Goal: Transaction & Acquisition: Purchase product/service

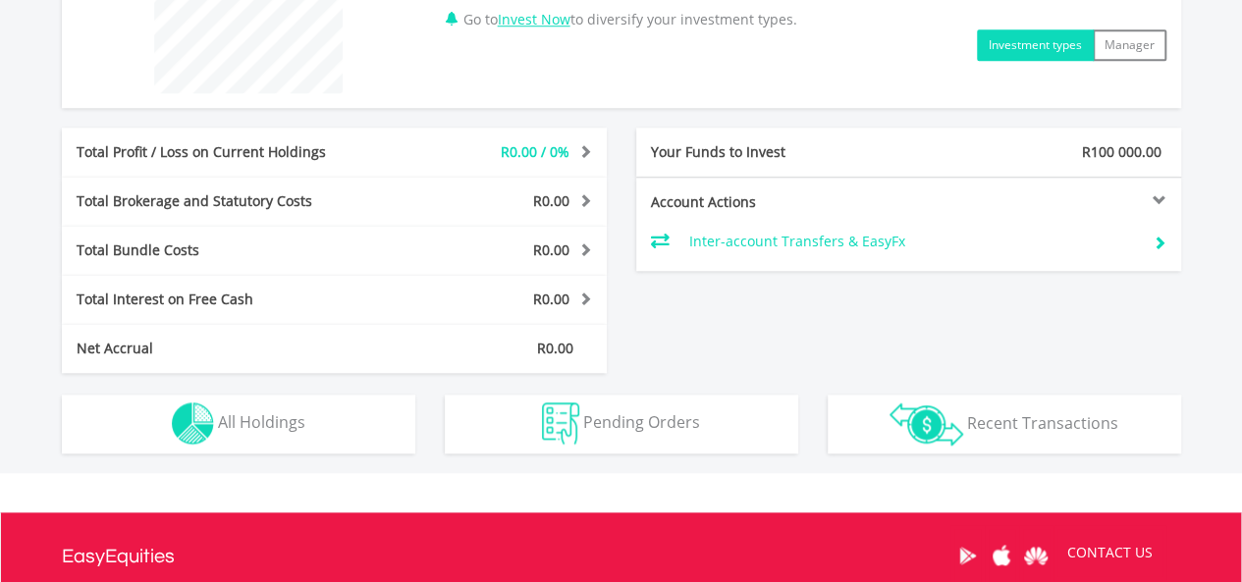
scroll to position [862, 0]
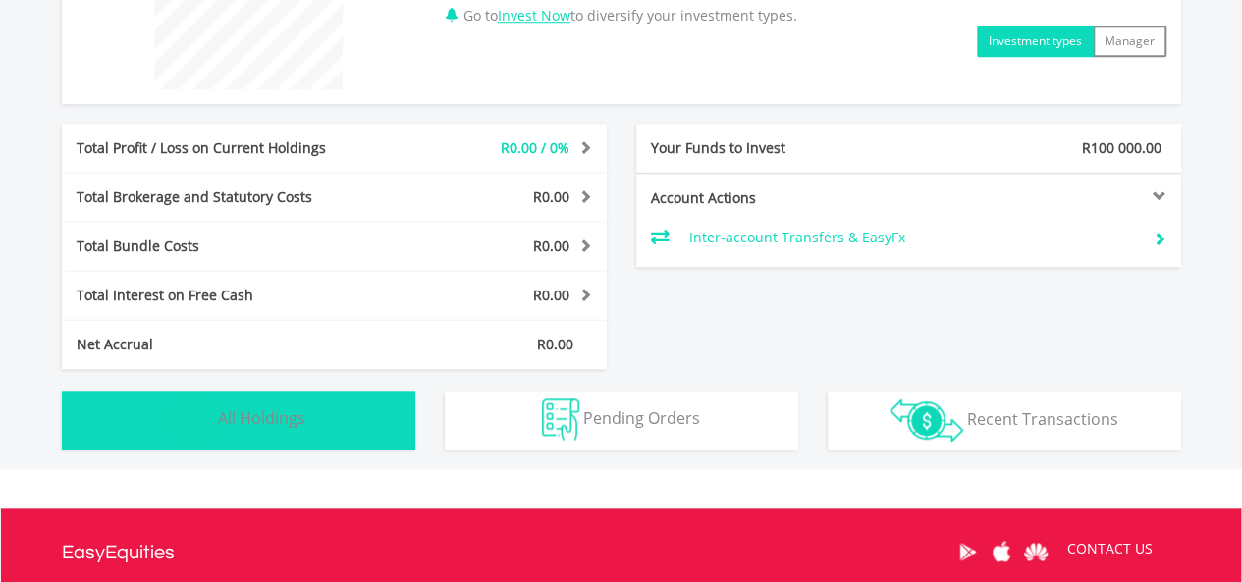
click at [317, 418] on button "Holdings All Holdings" at bounding box center [238, 420] width 353 height 59
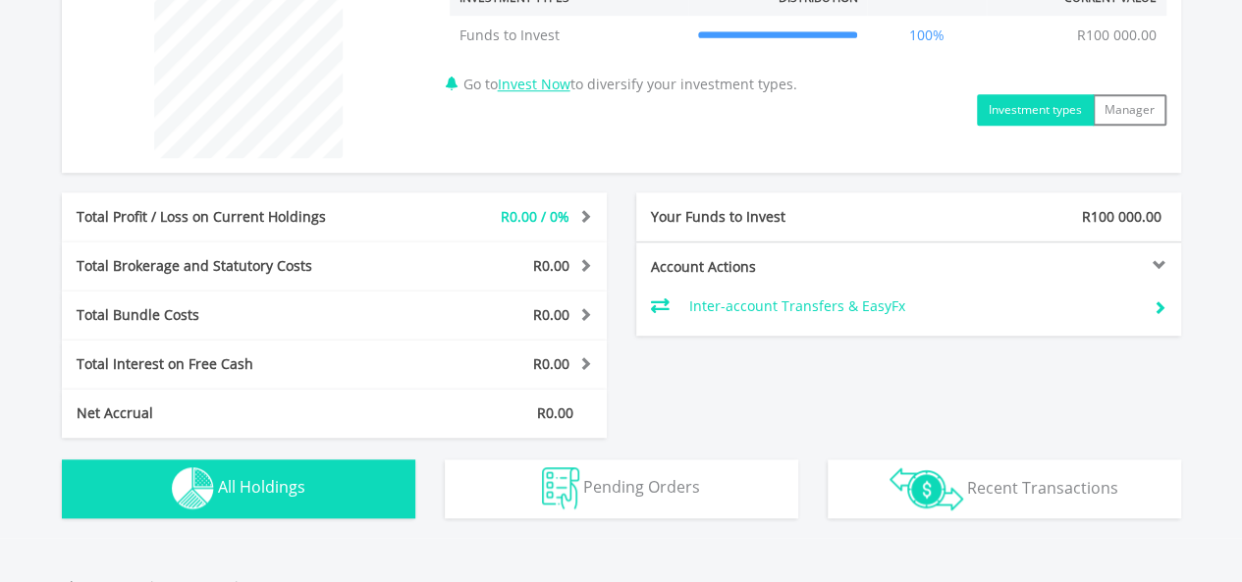
scroll to position [766, 0]
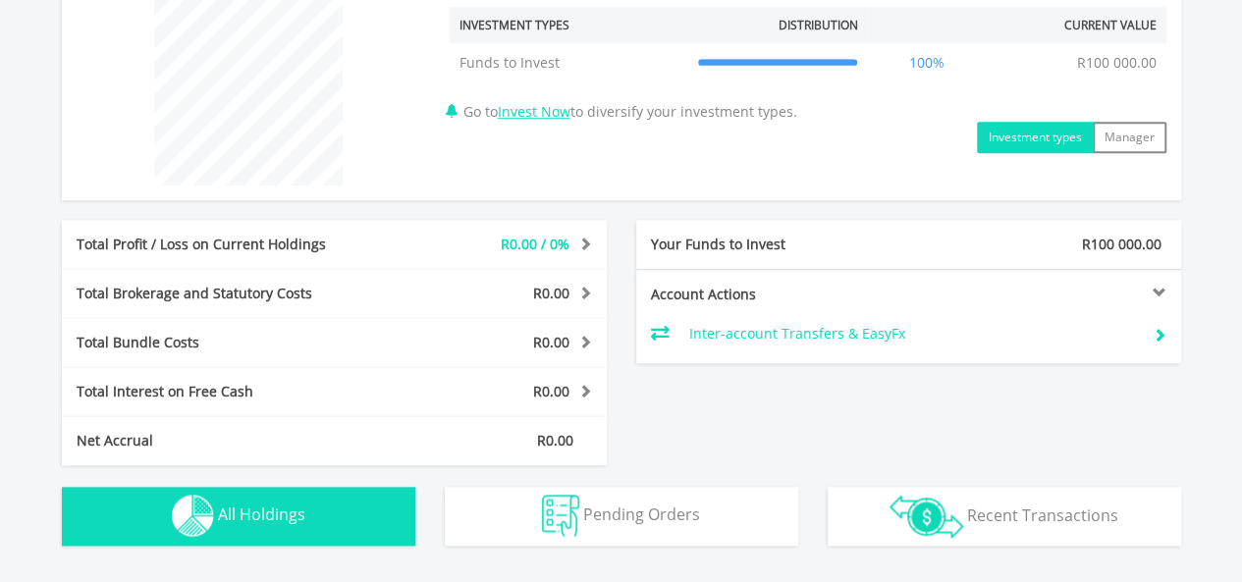
click at [1006, 131] on button "Investment types" at bounding box center [1035, 137] width 117 height 31
click at [308, 513] on button "Holdings All Holdings" at bounding box center [238, 516] width 353 height 59
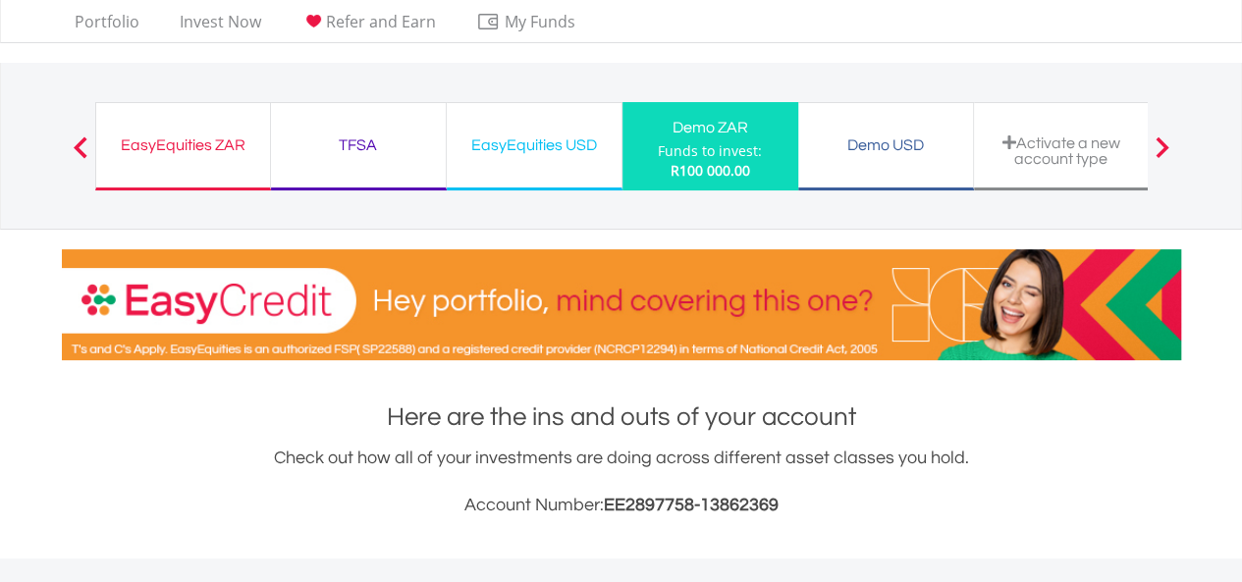
scroll to position [26, 0]
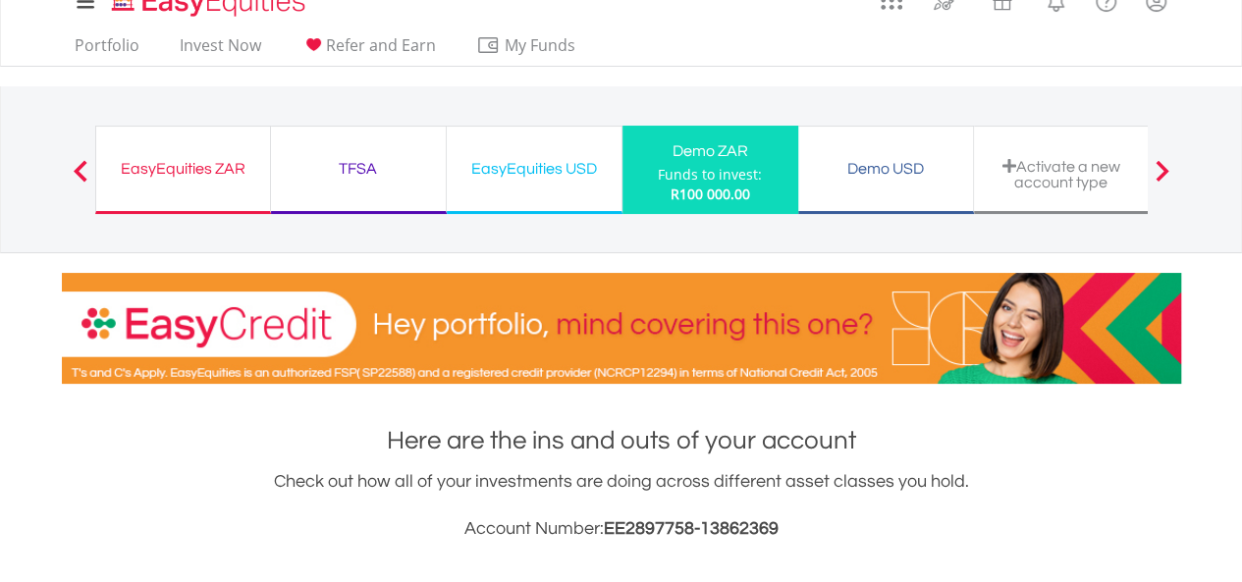
click at [734, 165] on div "Funds to invest:" at bounding box center [710, 175] width 104 height 20
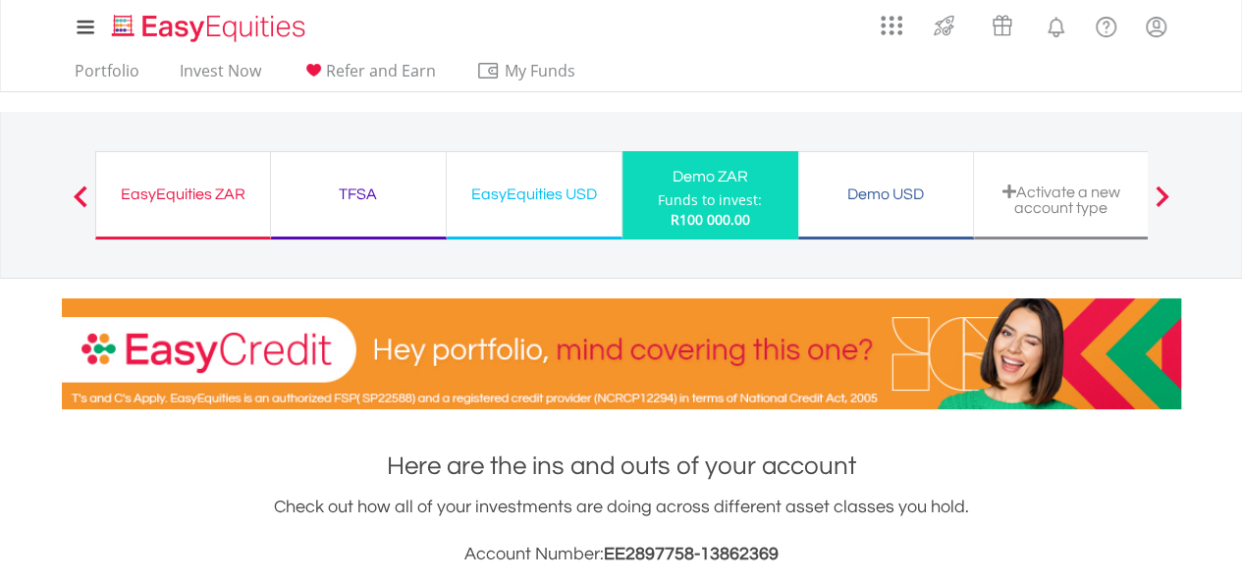
scroll to position [188, 373]
drag, startPoint x: 1253, startPoint y: 222, endPoint x: 219, endPoint y: 80, distance: 1043.4
drag, startPoint x: 219, startPoint y: 80, endPoint x: 185, endPoint y: 52, distance: 44.0
click at [185, 52] on div "My Investments Invest Now New Listings Sell My Recurring Investments Pending Or…" at bounding box center [621, 27] width 1119 height 54
click at [203, 64] on link "Invest Now" at bounding box center [220, 76] width 97 height 30
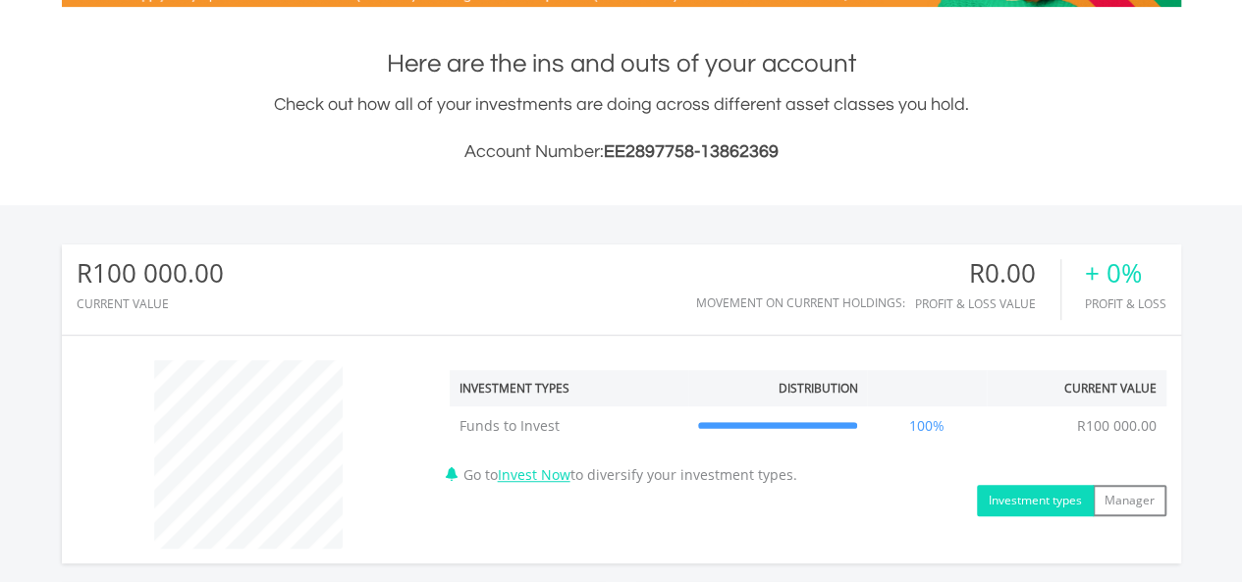
scroll to position [428, 0]
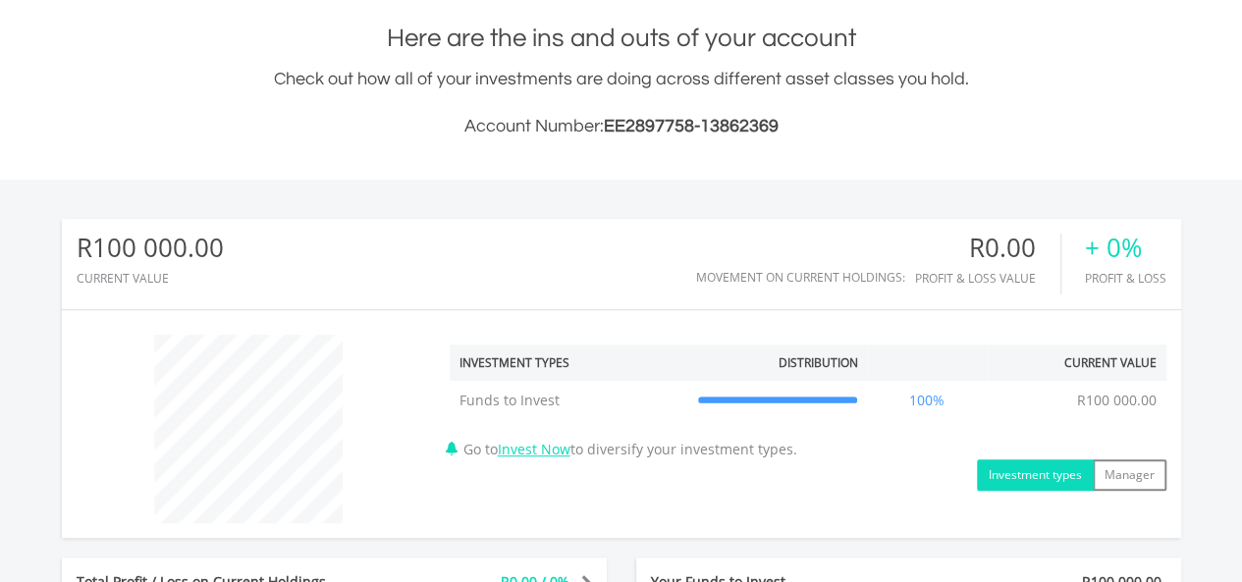
click at [1123, 262] on div "+ 0%" at bounding box center [1125, 248] width 81 height 28
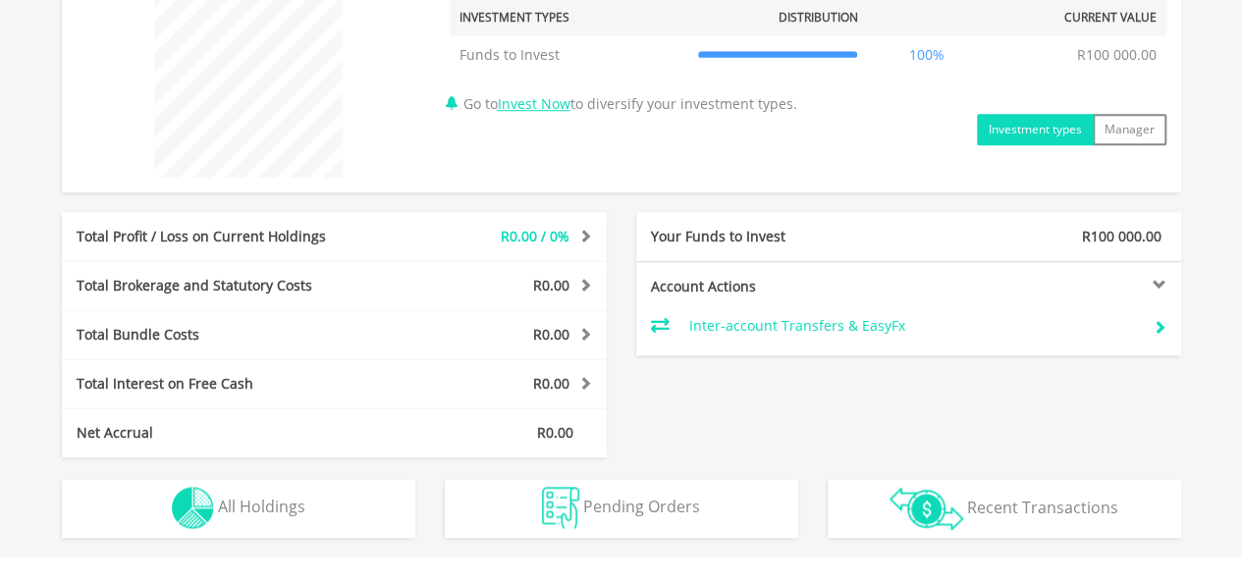
scroll to position [701, 0]
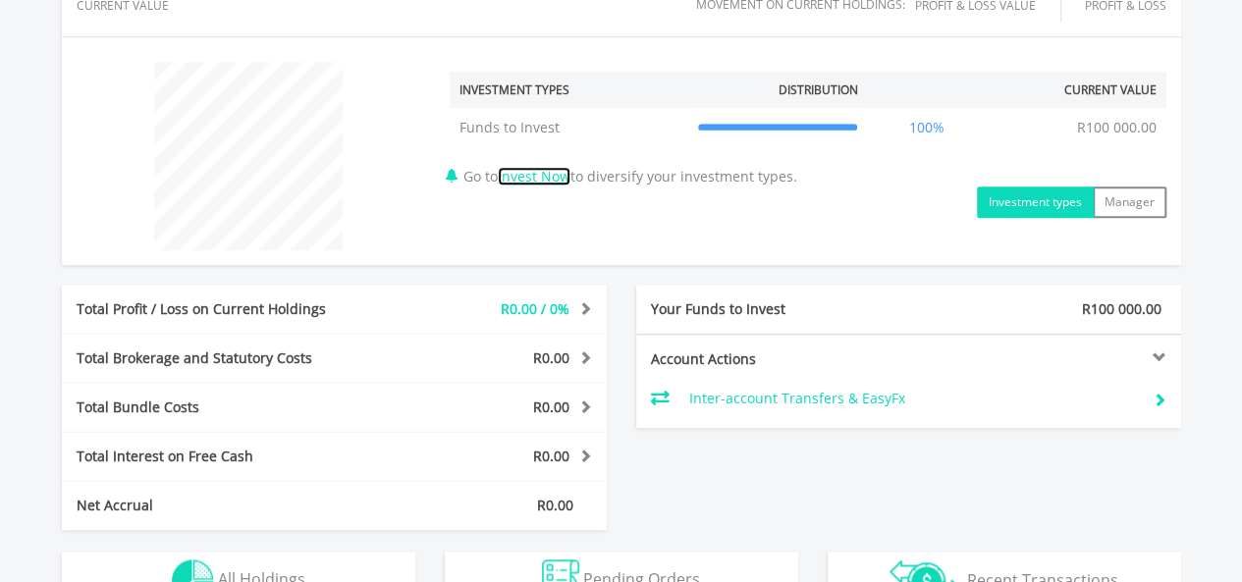
click at [556, 170] on link "Invest Now" at bounding box center [534, 176] width 73 height 19
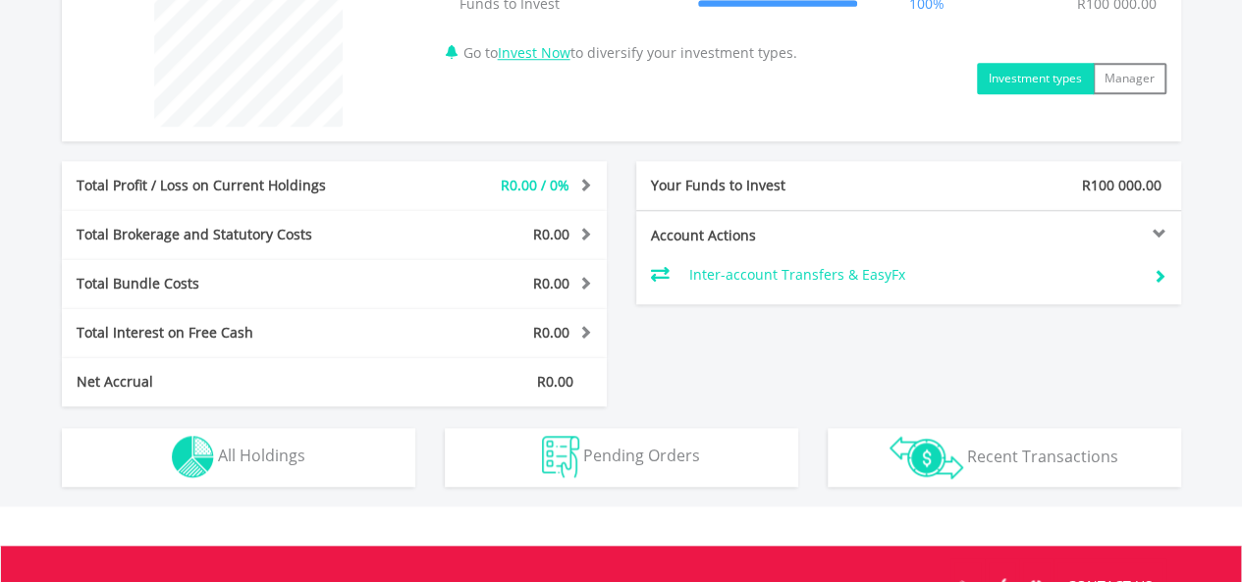
scroll to position [776, 0]
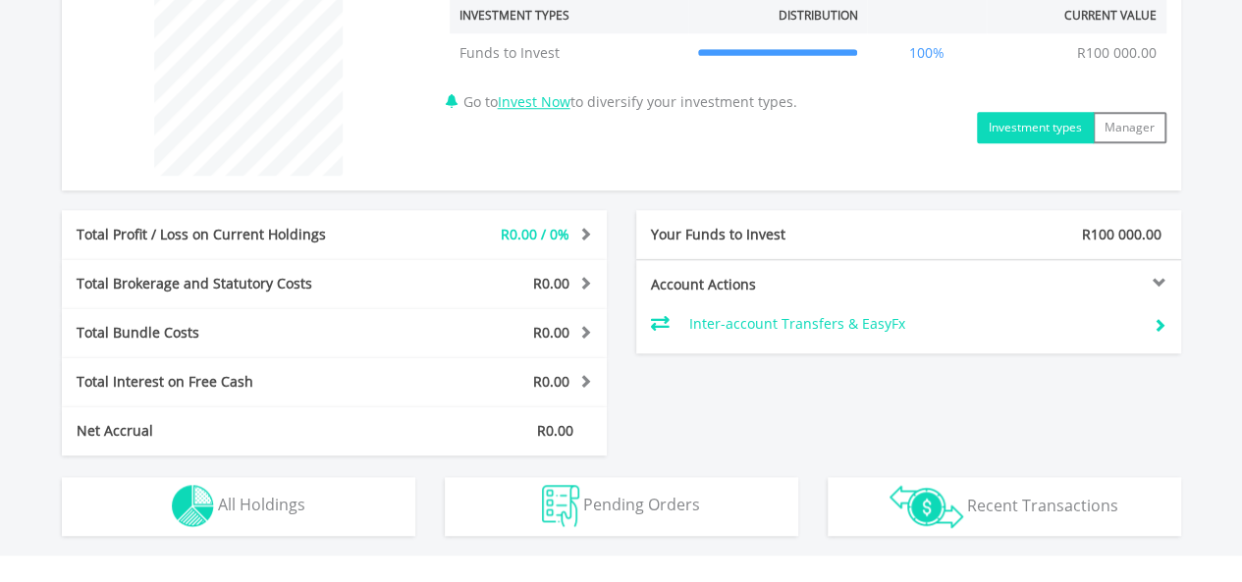
scroll to position [188, 373]
